Goal: Find specific page/section: Find specific page/section

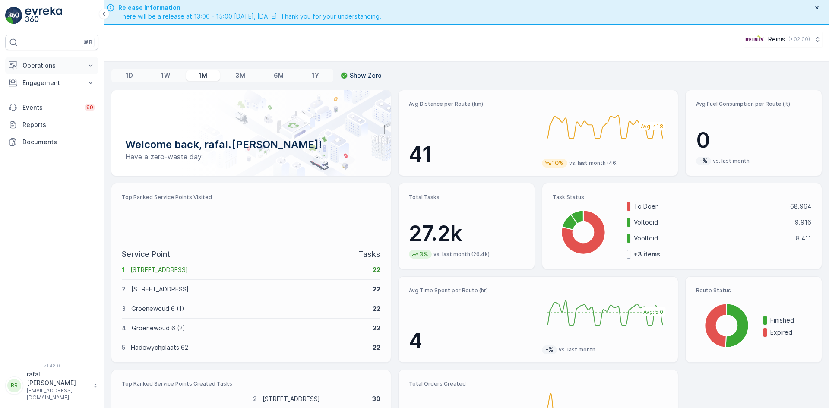
click at [52, 67] on p "Operations" at bounding box center [51, 65] width 59 height 9
click at [45, 104] on p "Routes & Tasks" at bounding box center [44, 104] width 44 height 9
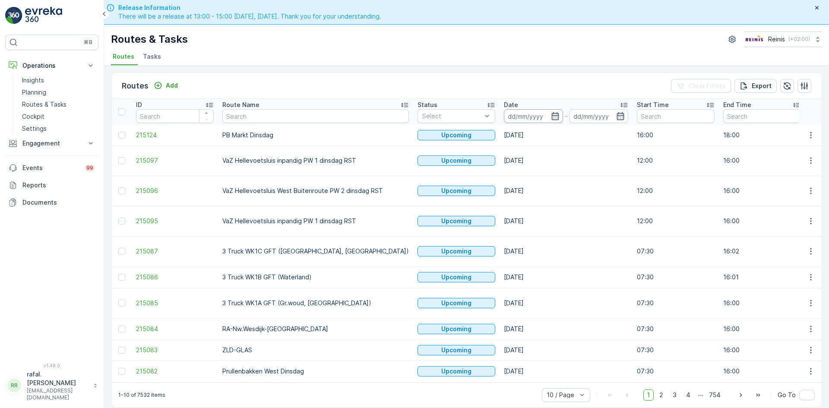
click at [504, 113] on input at bounding box center [533, 116] width 59 height 14
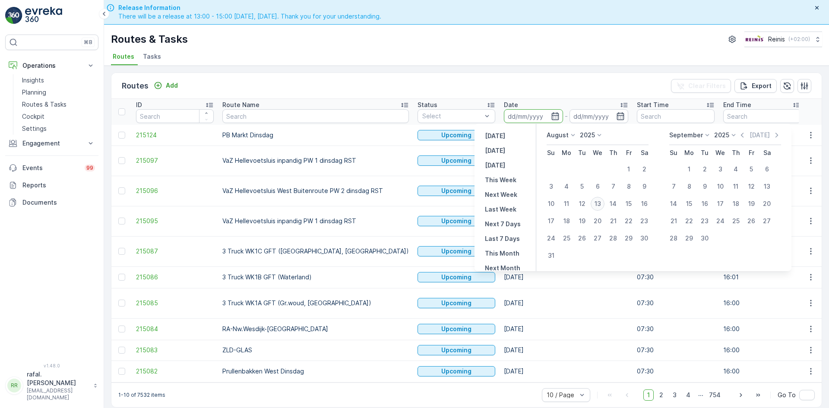
click at [597, 199] on div "13" at bounding box center [597, 204] width 14 height 14
type input "[DATE]"
click at [597, 199] on div "13" at bounding box center [597, 204] width 14 height 14
type input "[DATE]"
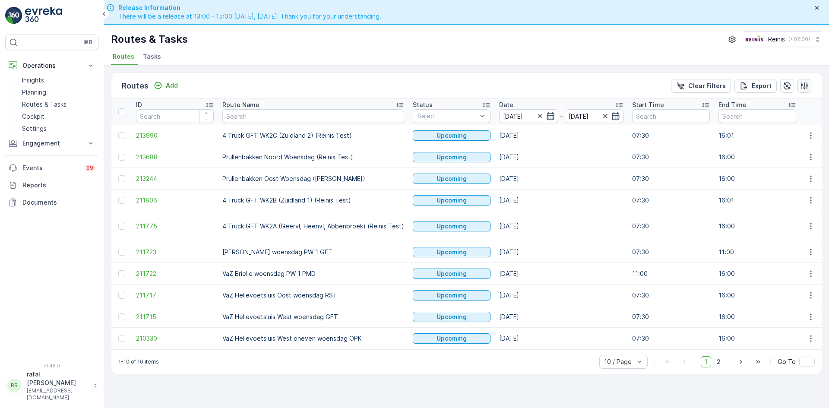
click at [807, 84] on icon "button" at bounding box center [804, 86] width 9 height 9
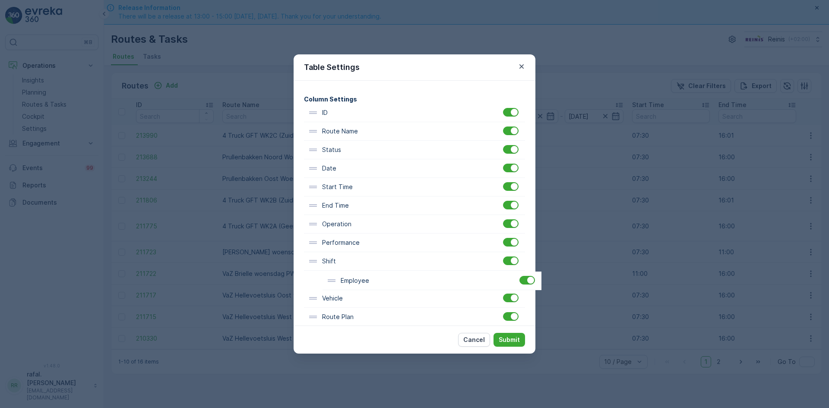
scroll to position [47, 0]
drag, startPoint x: 338, startPoint y: 304, endPoint x: 360, endPoint y: 192, distance: 114.3
click at [360, 192] on div "ID Route Name Status Date Start Time End Time Operation Performance Shift Vehic…" at bounding box center [414, 279] width 221 height 353
click at [514, 341] on p "Submit" at bounding box center [508, 339] width 21 height 9
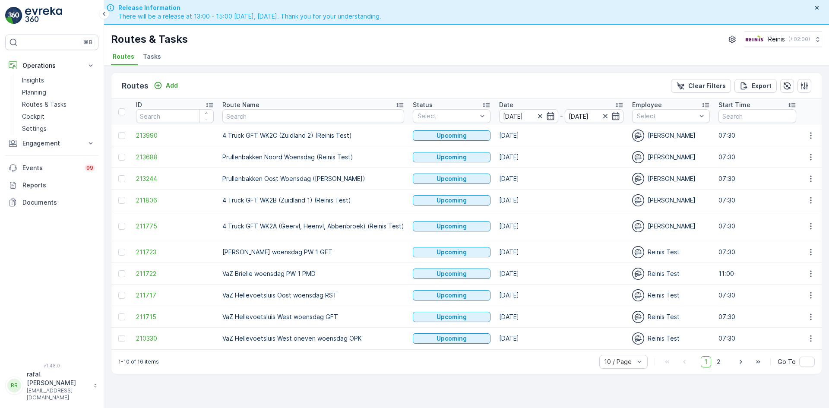
scroll to position [25, 0]
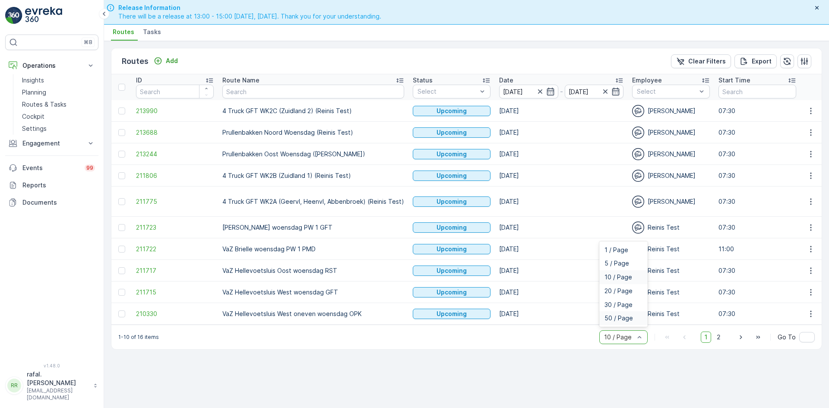
click at [627, 321] on span "50 / Page" at bounding box center [618, 318] width 28 height 7
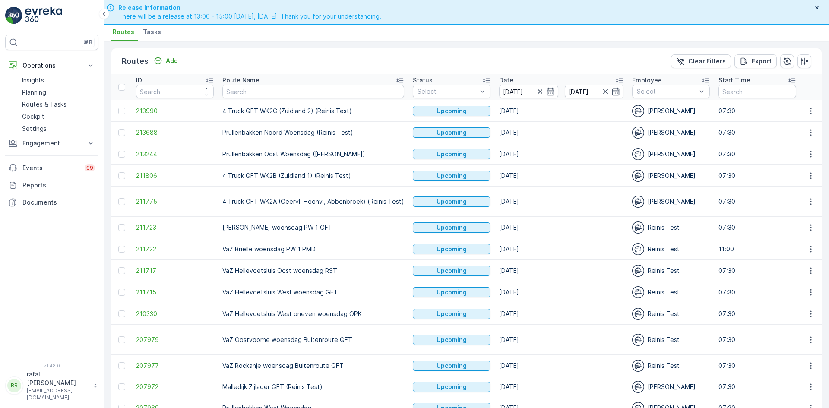
click at [398, 77] on icon at bounding box center [399, 80] width 9 height 9
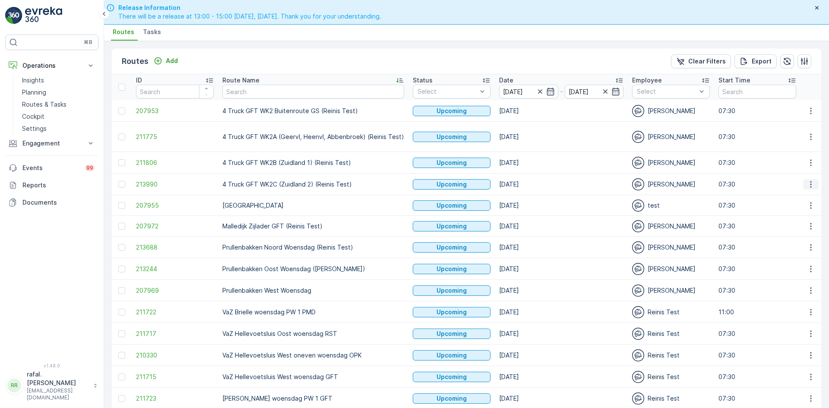
click at [810, 183] on icon "button" at bounding box center [810, 184] width 9 height 9
click at [797, 242] on span "Change Assignee" at bounding box center [790, 245] width 50 height 9
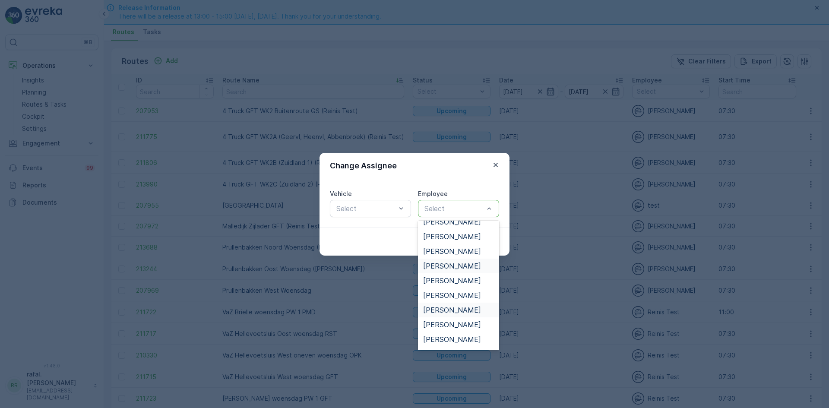
scroll to position [302, 0]
click at [460, 263] on span "[PERSON_NAME]" at bounding box center [452, 265] width 58 height 8
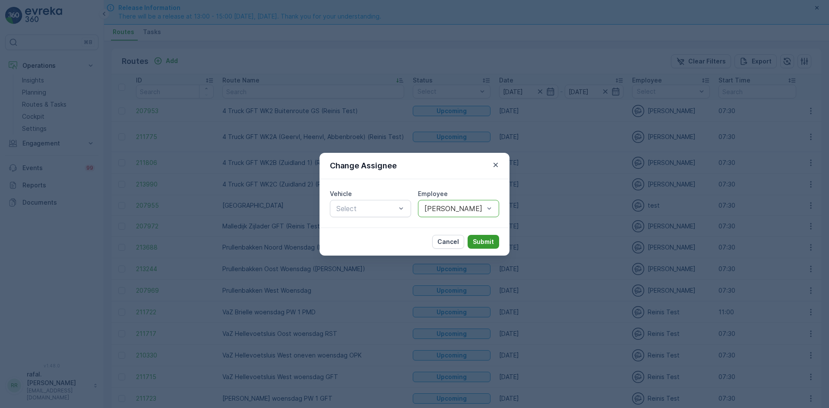
click at [483, 241] on p "Submit" at bounding box center [483, 241] width 21 height 9
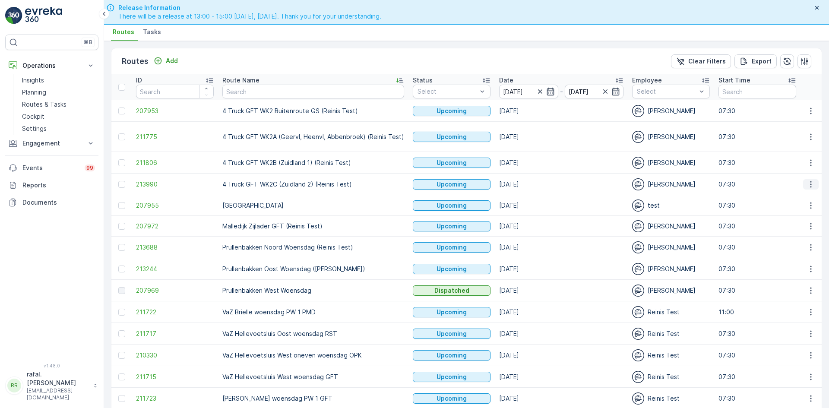
click at [807, 185] on icon "button" at bounding box center [810, 184] width 9 height 9
click at [805, 194] on span "See More Details" at bounding box center [790, 197] width 50 height 9
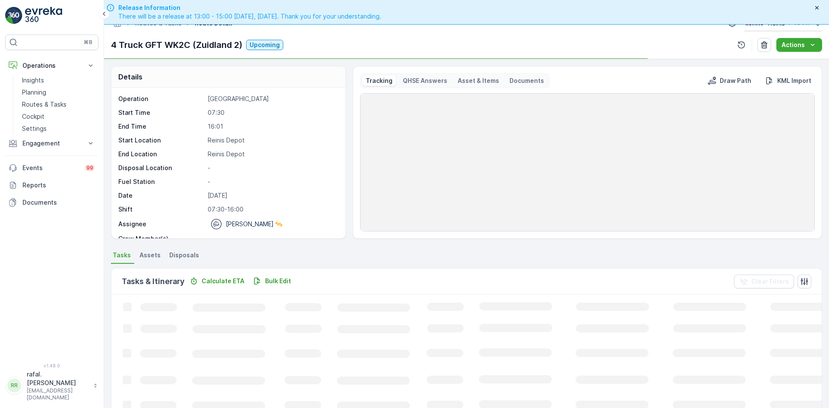
scroll to position [25, 0]
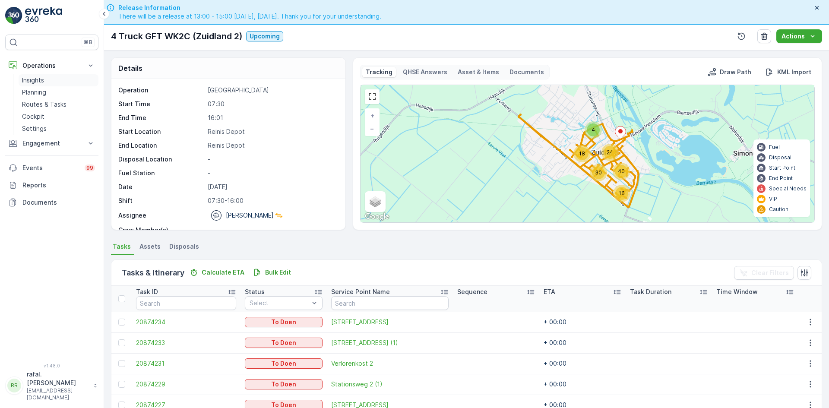
click at [34, 84] on p "Insights" at bounding box center [33, 80] width 22 height 9
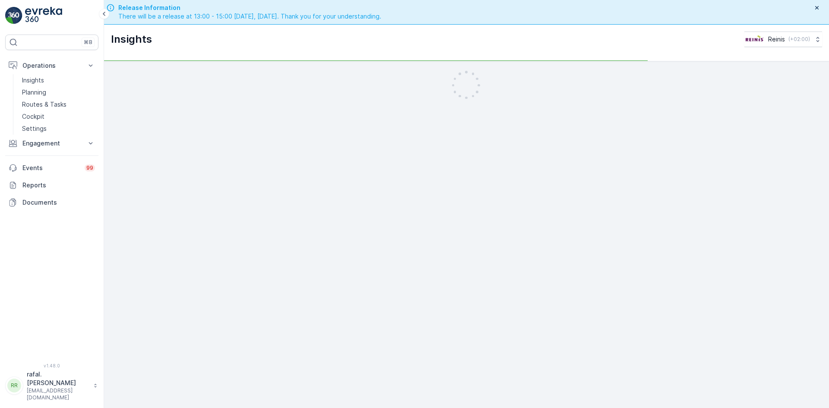
click at [32, 93] on p "Planning" at bounding box center [34, 92] width 24 height 9
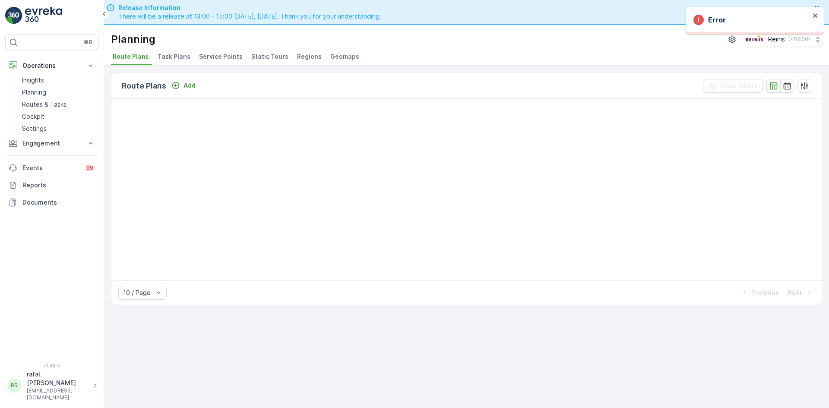
click at [265, 57] on span "Static Tours" at bounding box center [269, 56] width 37 height 9
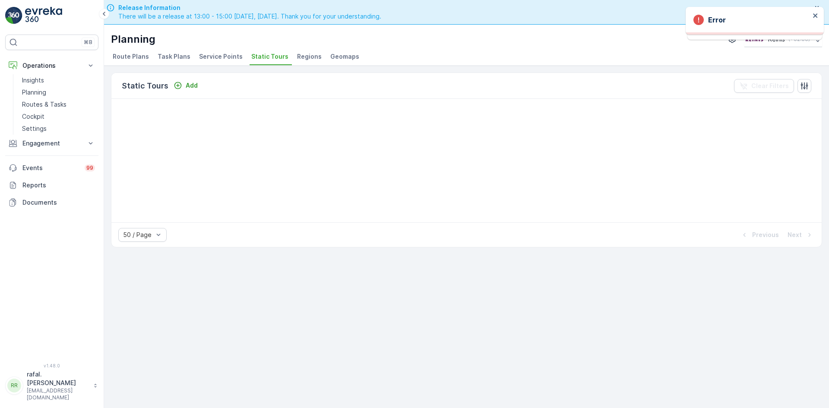
click at [264, 58] on span "Static Tours" at bounding box center [269, 56] width 37 height 9
click at [268, 52] on span "Static Tours" at bounding box center [269, 56] width 37 height 9
click at [43, 92] on p "Planning" at bounding box center [34, 92] width 24 height 9
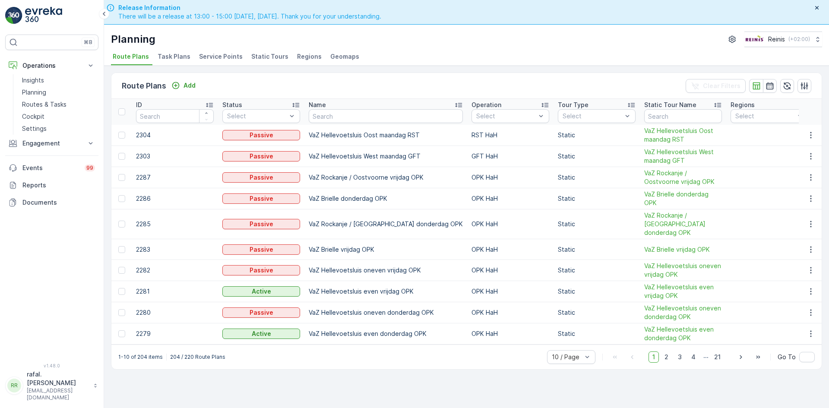
click at [265, 57] on span "Static Tours" at bounding box center [269, 56] width 37 height 9
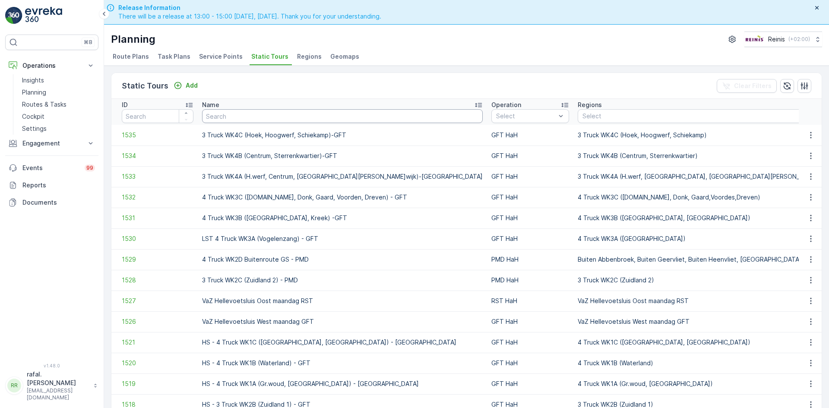
click at [224, 113] on input "text" at bounding box center [342, 116] width 281 height 14
type input "zuidland"
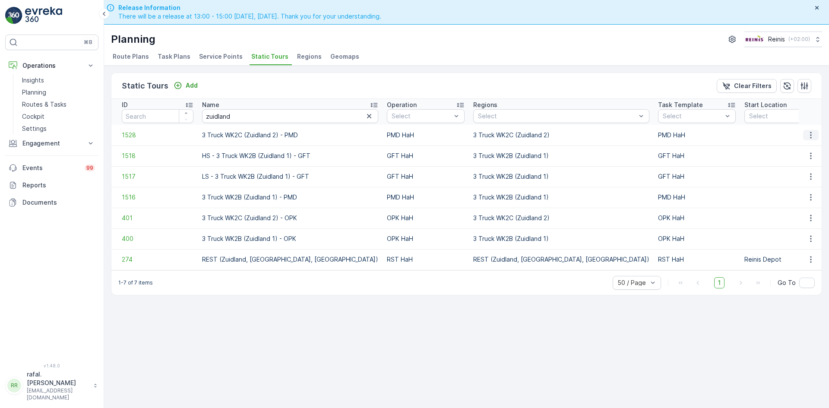
click at [811, 135] on icon "button" at bounding box center [810, 135] width 9 height 9
click at [801, 148] on span "See More Details" at bounding box center [795, 148] width 50 height 9
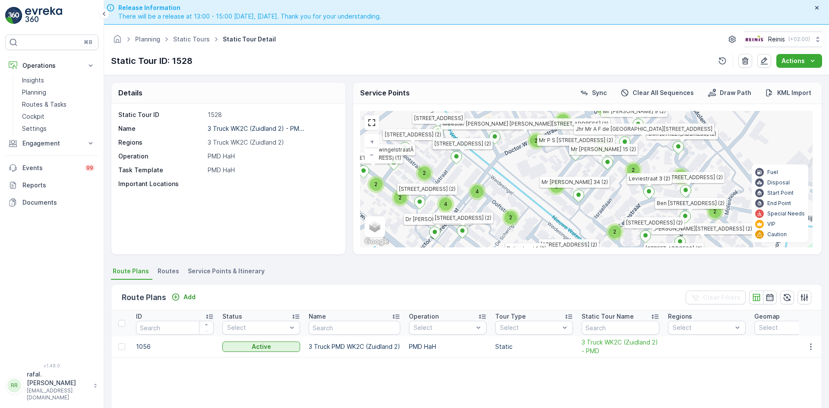
drag, startPoint x: 454, startPoint y: 204, endPoint x: 517, endPoint y: 116, distance: 108.0
click at [517, 116] on div "2 2 2 2 2 2 2 2 2 3 2 4 2 4 2 2 2 2 2 3 2 2 2 [GEOGRAPHIC_DATA] (2) [GEOGRAPHIC…" at bounding box center [586, 179] width 452 height 136
